Goal: Task Accomplishment & Management: Manage account settings

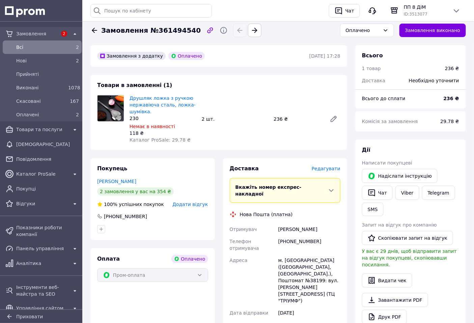
scroll to position [38, 0]
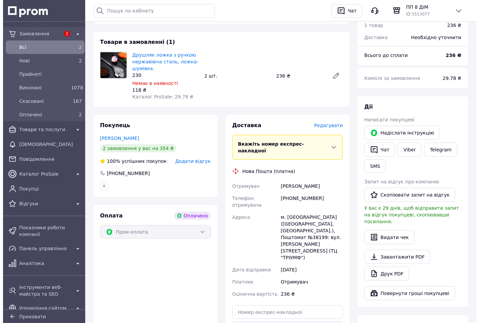
scroll to position [75, 0]
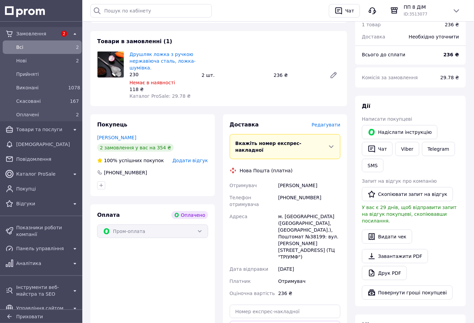
click at [329, 123] on span "Редагувати" at bounding box center [326, 124] width 29 height 5
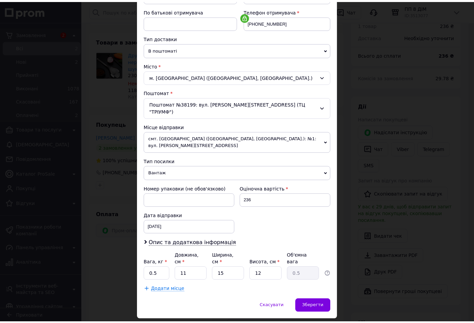
scroll to position [125, 0]
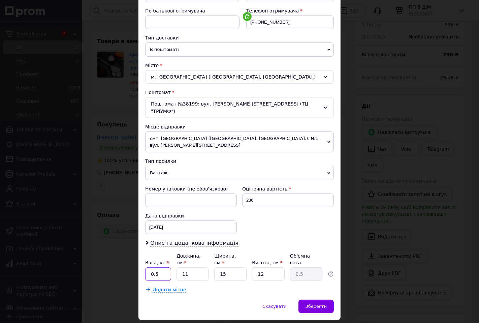
click at [162, 267] on input "0.5" at bounding box center [158, 273] width 26 height 13
type input "0.35"
click at [200, 267] on input "11" at bounding box center [193, 273] width 32 height 13
type input "1"
type input "0.1"
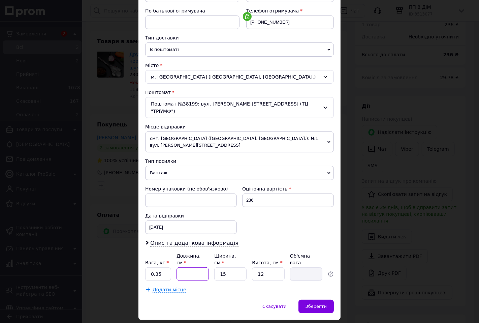
type input "3"
type input "0.14"
type input "32"
type input "1.44"
type input "32"
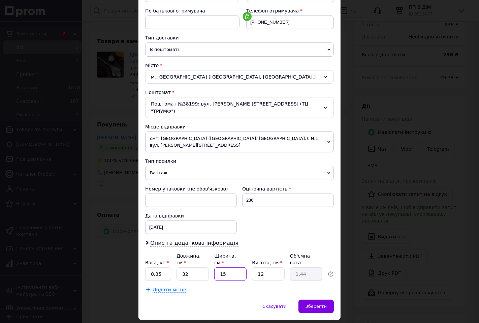
click at [237, 267] on input "15" at bounding box center [230, 273] width 32 height 13
type input "1"
type input "0.1"
type input "2"
type input "0.19"
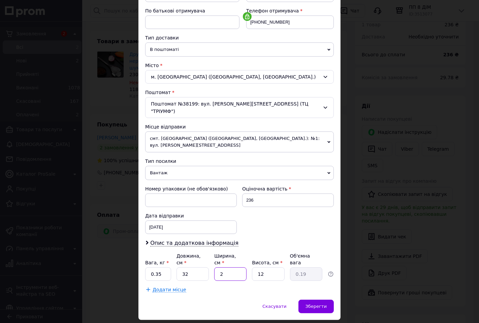
type input "26"
type input "2.5"
type input "26"
click at [270, 267] on input "12" at bounding box center [268, 273] width 32 height 13
type input "1"
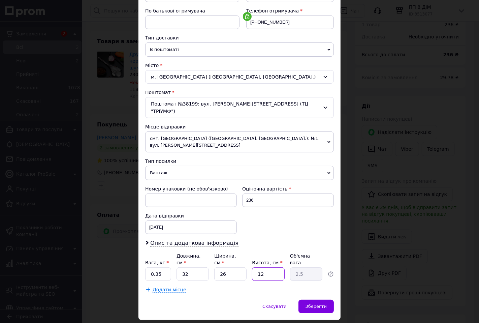
type input "0.21"
type input "6"
type input "1.25"
type input "6"
click at [225, 300] on div "Скасувати   Зберегти" at bounding box center [240, 310] width 202 height 20
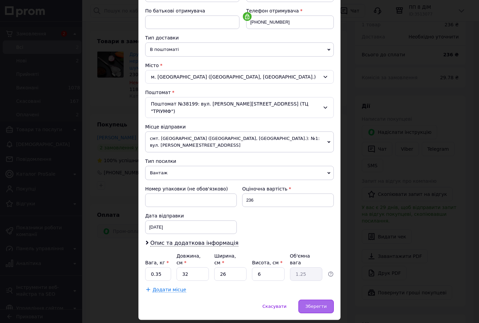
click at [322, 304] on span "Зберегти" at bounding box center [316, 306] width 21 height 5
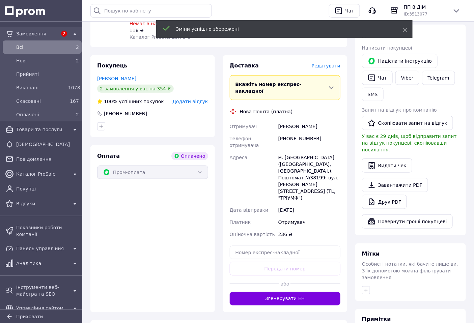
scroll to position [262, 0]
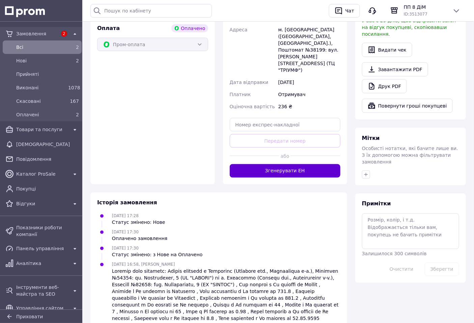
click at [293, 164] on button "Згенерувати ЕН" at bounding box center [285, 170] width 111 height 13
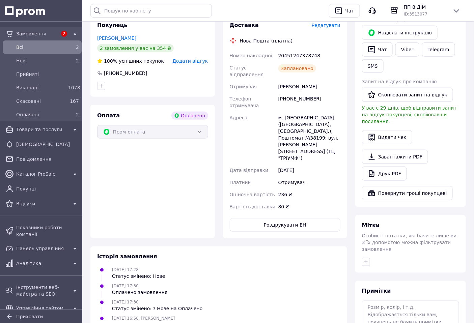
scroll to position [171, 0]
